Goal: Task Accomplishment & Management: Manage account settings

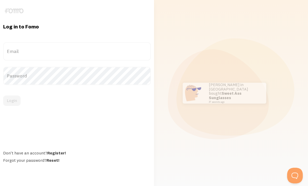
click at [112, 61] on label "Email" at bounding box center [77, 51] width 148 height 18
click at [112, 61] on input "Email" at bounding box center [77, 51] width 148 height 18
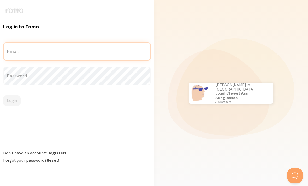
type input "[PERSON_NAME][EMAIL_ADDRESS][DOMAIN_NAME]"
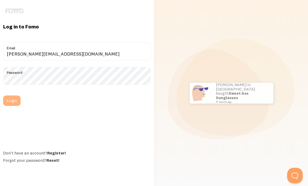
click at [9, 106] on button "Login" at bounding box center [11, 101] width 17 height 10
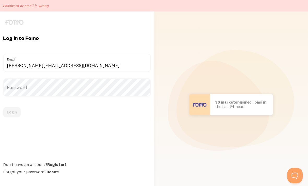
click at [187, 34] on div "Scott in San Francisco bought Sweet Ass Sunglasses 37 seconds ago Mr. Bean in E…" at bounding box center [231, 104] width 148 height 186
click at [114, 37] on div "Log in to Fomo rachel@ontheround.com Email Password Login Don't have an account…" at bounding box center [77, 104] width 148 height 179
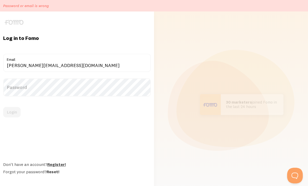
click at [59, 167] on link "Register!" at bounding box center [56, 164] width 19 height 5
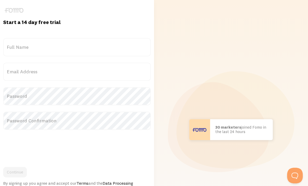
scroll to position [1, 0]
click at [30, 45] on label "Full Name" at bounding box center [77, 47] width 148 height 18
click at [30, 45] on input "Full Name" at bounding box center [77, 47] width 148 height 18
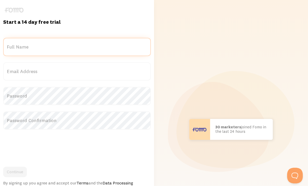
scroll to position [1, 0]
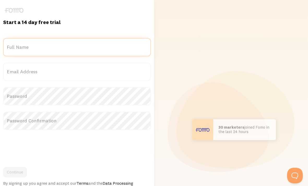
type input "[PERSON_NAME]"
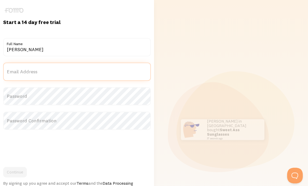
type input "[PERSON_NAME][EMAIL_ADDRESS][DOMAIN_NAME]"
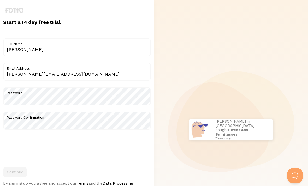
scroll to position [1, 0]
click at [13, 172] on button "Continue" at bounding box center [15, 172] width 24 height 10
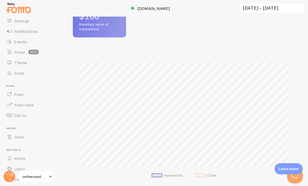
scroll to position [17, 0]
click at [53, 177] on span at bounding box center [50, 177] width 6 height 6
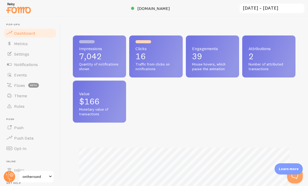
scroll to position [137, 223]
click at [31, 54] on link "Settings" at bounding box center [30, 54] width 54 height 10
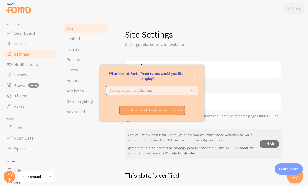
click at [191, 95] on button "You can select more than one" at bounding box center [152, 90] width 92 height 9
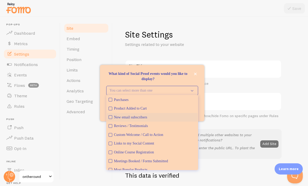
click at [110, 122] on button "New email subscribers" at bounding box center [152, 117] width 91 height 9
click at [112, 101] on icon "Purchases" at bounding box center [110, 99] width 3 height 3
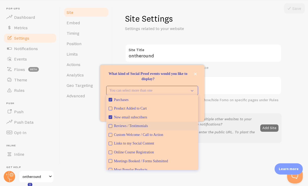
click at [111, 128] on icon "Reviews / Testimonials" at bounding box center [110, 126] width 3 height 3
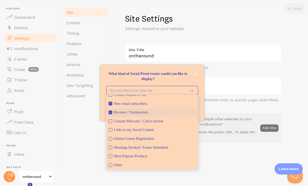
scroll to position [14, 0]
click at [195, 75] on icon "close," at bounding box center [195, 74] width 3 height 3
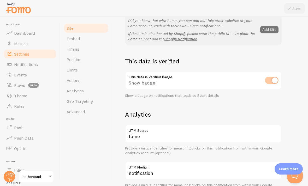
scroll to position [114, 0]
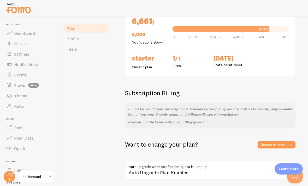
scroll to position [65, 0]
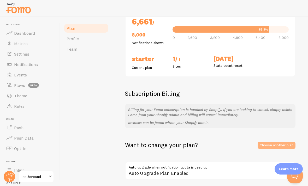
click at [280, 145] on link "Choose another plan" at bounding box center [277, 145] width 38 height 7
